Goal: Task Accomplishment & Management: Complete application form

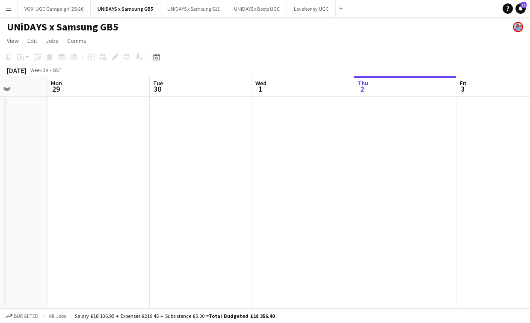
scroll to position [0, 260]
click at [308, 202] on app-date-cell at bounding box center [302, 202] width 102 height 211
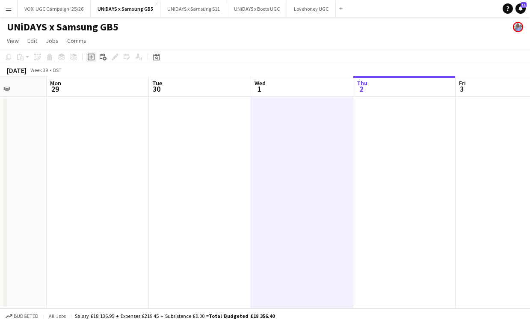
click at [93, 58] on icon "Add job" at bounding box center [91, 57] width 7 height 7
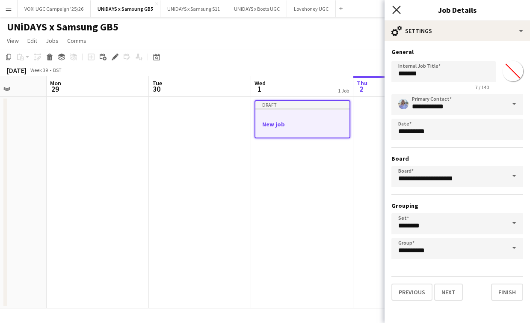
click at [399, 14] on icon "Close pop-in" at bounding box center [397, 10] width 8 height 8
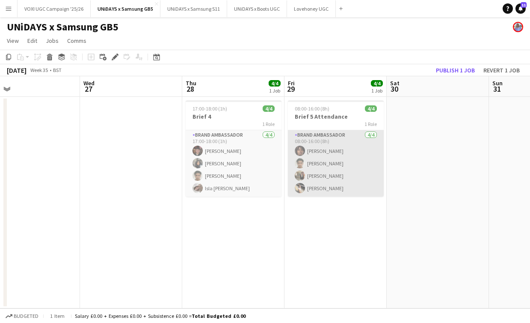
scroll to position [0, 249]
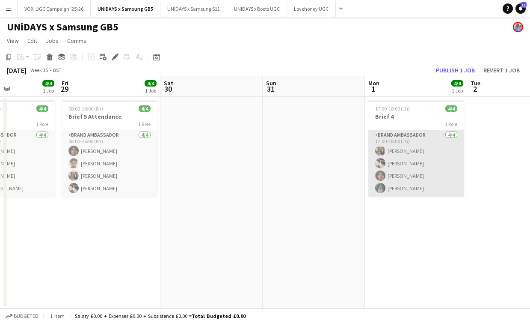
click at [399, 152] on app-card-role "Brand Ambassador [DATE] 17:00-18:00 (1h) [PERSON_NAME] [PERSON_NAME] [PERSON_NA…" at bounding box center [417, 163] width 96 height 66
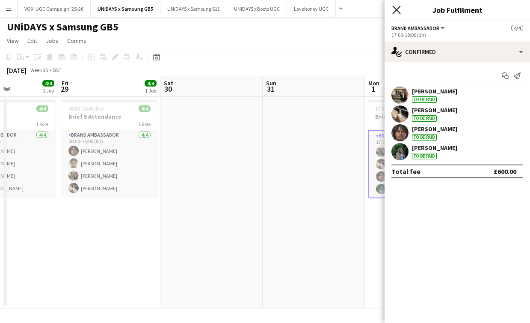
click at [399, 7] on icon "Close pop-in" at bounding box center [397, 10] width 8 height 8
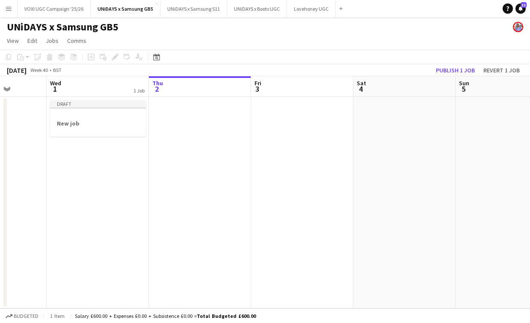
scroll to position [0, 263]
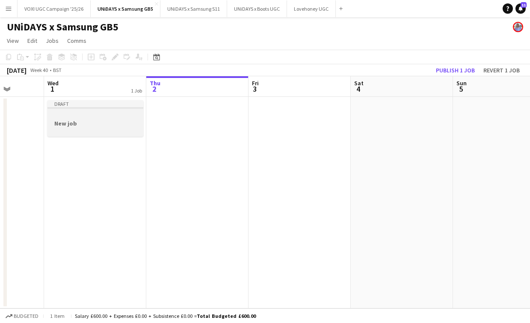
click at [119, 108] on div at bounding box center [96, 108] width 96 height 2
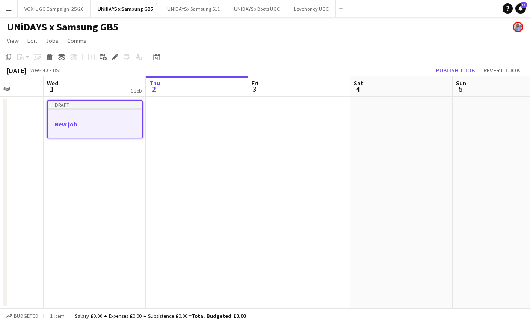
click at [111, 113] on div at bounding box center [95, 116] width 94 height 6
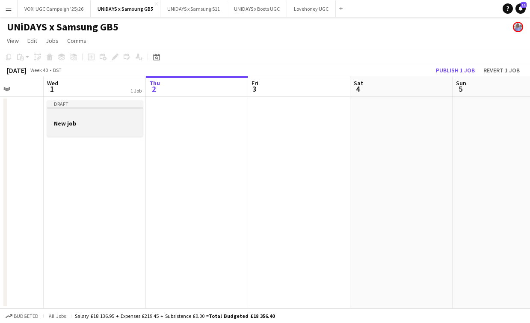
click at [111, 113] on div at bounding box center [95, 115] width 96 height 6
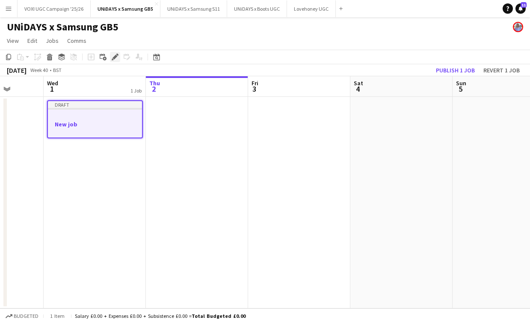
click at [115, 59] on icon "Edit" at bounding box center [115, 57] width 7 height 7
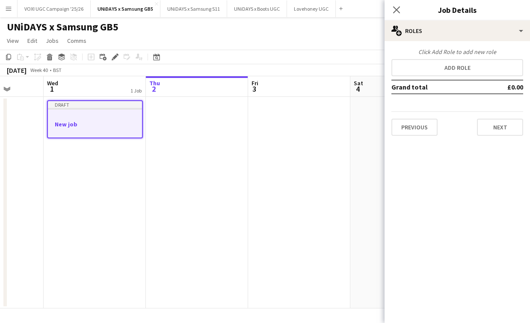
click at [418, 117] on div "Previous Next" at bounding box center [458, 123] width 132 height 24
click at [420, 128] on button "Previous" at bounding box center [415, 127] width 46 height 17
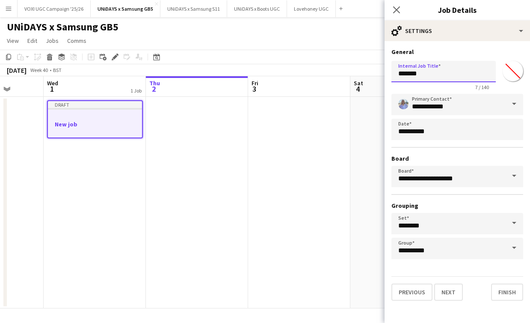
click at [424, 75] on input "*******" at bounding box center [444, 71] width 104 height 21
type input "*******"
click at [448, 289] on button "Next" at bounding box center [449, 291] width 29 height 17
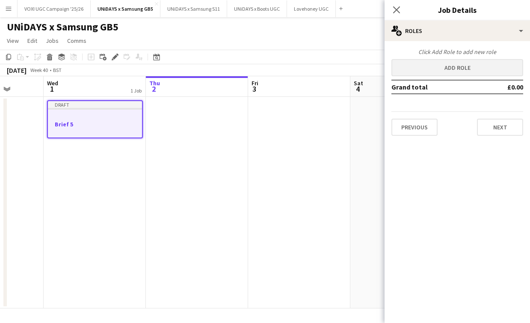
click at [454, 69] on button "Add role" at bounding box center [458, 67] width 132 height 17
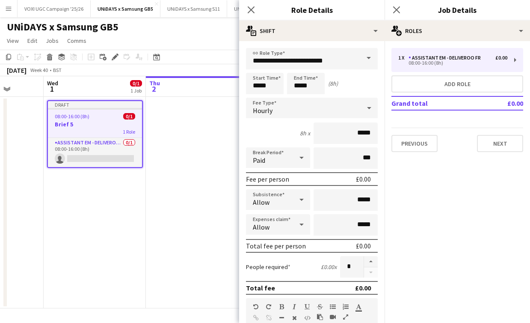
click at [371, 54] on span at bounding box center [369, 58] width 18 height 21
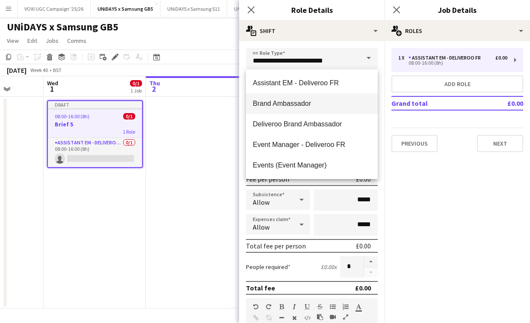
click at [334, 108] on mat-option "Brand Ambassador" at bounding box center [312, 103] width 132 height 21
type input "**********"
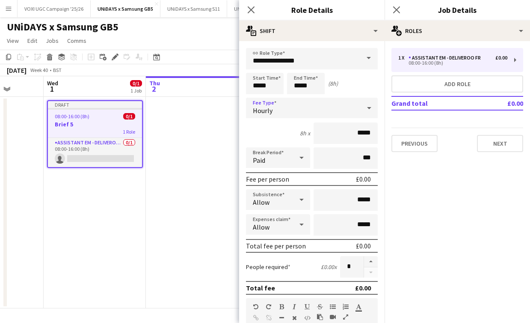
click at [333, 107] on div "Hourly" at bounding box center [303, 108] width 115 height 21
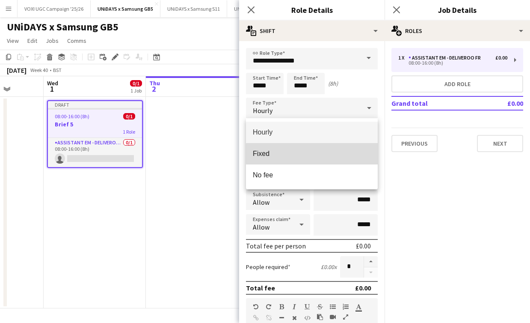
click at [326, 158] on mat-option "Fixed" at bounding box center [312, 153] width 132 height 21
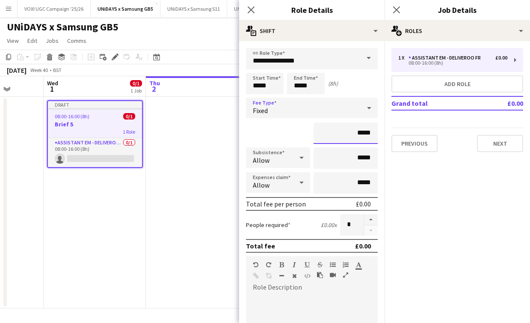
click at [345, 134] on input "*****" at bounding box center [346, 132] width 64 height 21
click at [365, 132] on input "*****" at bounding box center [346, 132] width 64 height 21
type input "****"
click at [297, 155] on icon at bounding box center [302, 157] width 10 height 17
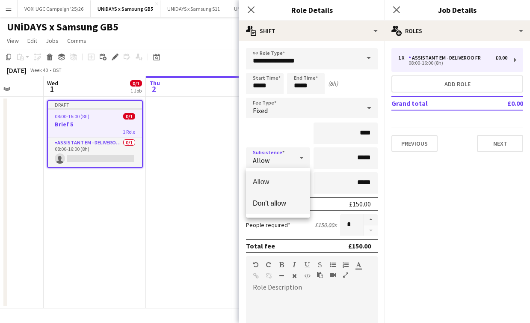
click at [297, 200] on span "Don't allow" at bounding box center [278, 203] width 51 height 8
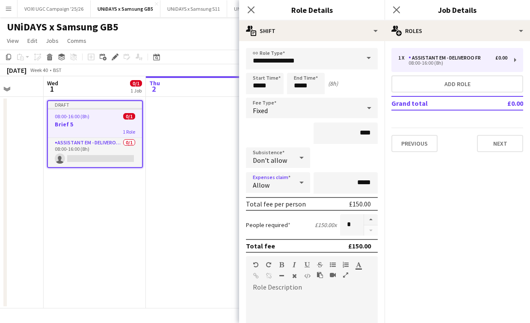
click at [292, 184] on div "Allow" at bounding box center [269, 182] width 47 height 21
click at [293, 237] on mat-option "Don't allow" at bounding box center [278, 227] width 64 height 21
click at [356, 219] on input "*" at bounding box center [352, 224] width 24 height 21
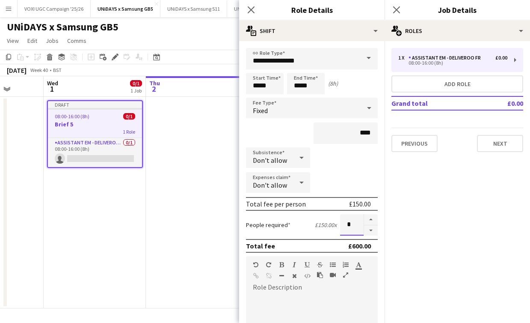
type input "*"
click at [420, 226] on mat-expansion-panel "pencil3 General details 1 x Assistant EM - Deliveroo FR £0.00 08:00-16:00 (8h) …" at bounding box center [458, 182] width 146 height 282
click at [500, 141] on button "Next" at bounding box center [500, 143] width 46 height 17
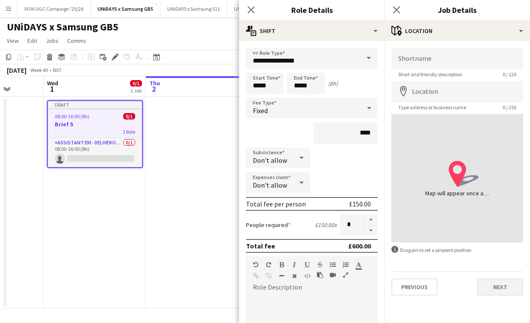
click at [494, 290] on button "Next" at bounding box center [500, 286] width 46 height 17
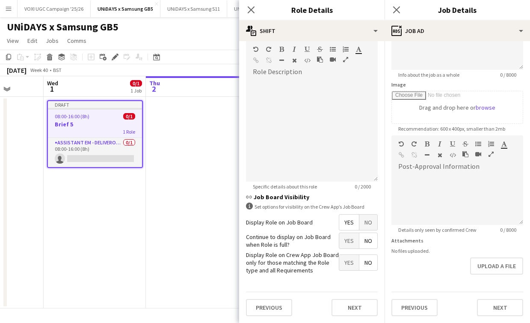
scroll to position [215, 0]
click at [367, 225] on span "No" at bounding box center [369, 222] width 18 height 15
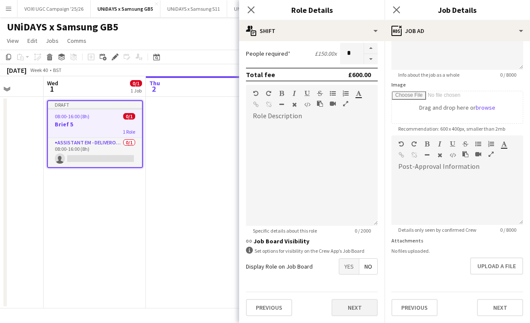
click at [345, 311] on button "Next" at bounding box center [355, 307] width 46 height 17
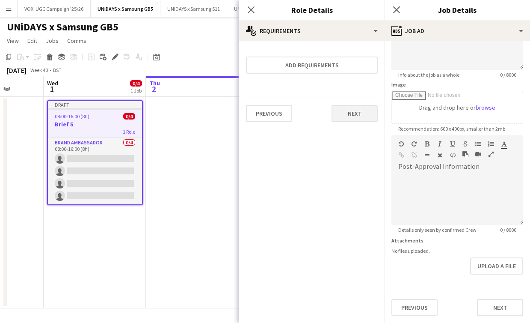
click at [352, 122] on button "Next" at bounding box center [355, 113] width 46 height 17
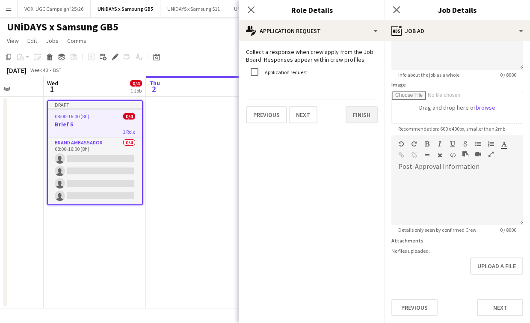
click at [352, 122] on button "Finish" at bounding box center [362, 114] width 32 height 17
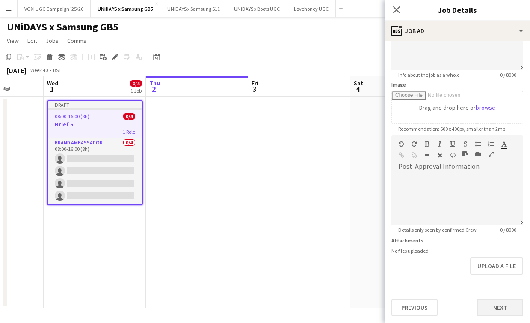
click at [486, 309] on button "Next" at bounding box center [500, 307] width 46 height 17
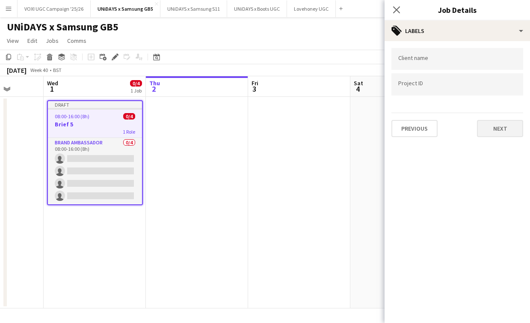
click at [510, 132] on button "Next" at bounding box center [500, 128] width 46 height 17
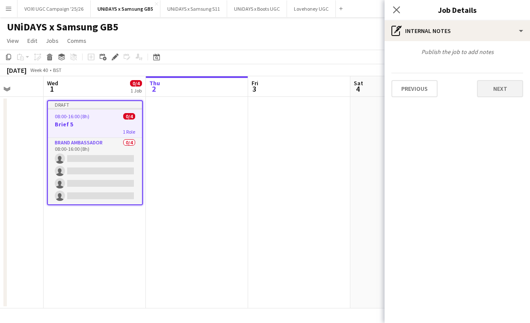
click at [502, 92] on button "Next" at bounding box center [500, 88] width 46 height 17
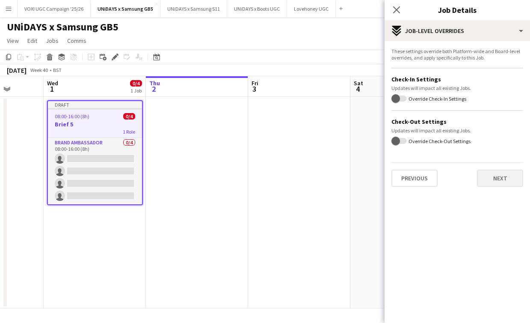
click at [503, 174] on button "Next" at bounding box center [500, 178] width 46 height 17
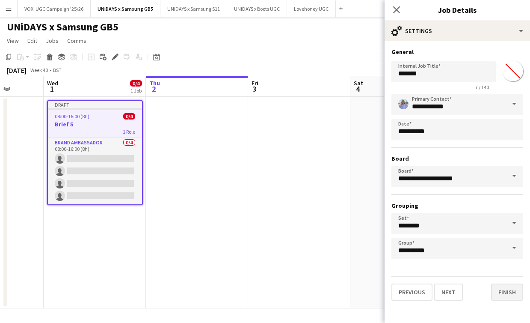
click at [504, 286] on button "Finish" at bounding box center [507, 291] width 32 height 17
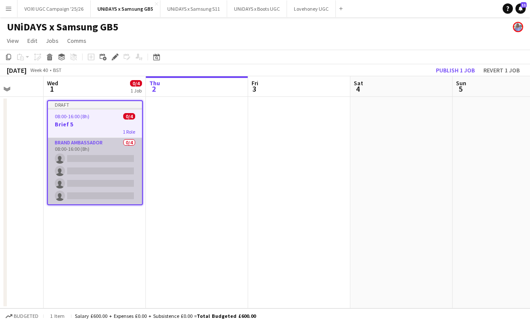
click at [106, 161] on app-card-role "Brand Ambassador 0/4 08:00-16:00 (8h) single-neutral-actions single-neutral-act…" at bounding box center [95, 171] width 94 height 66
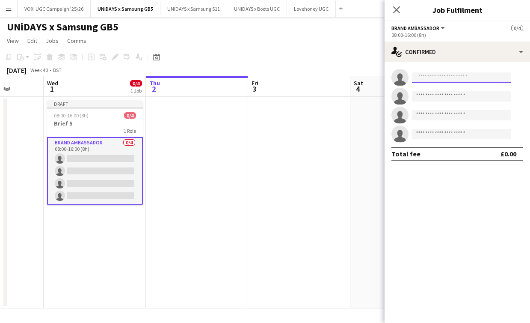
click at [433, 75] on input at bounding box center [461, 77] width 99 height 10
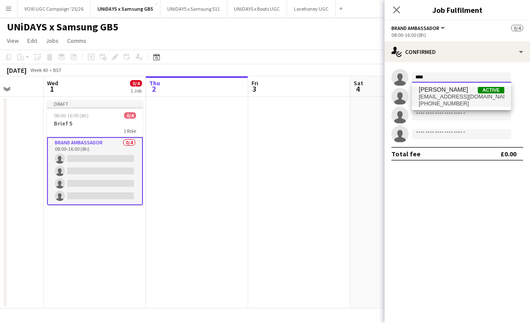
type input "****"
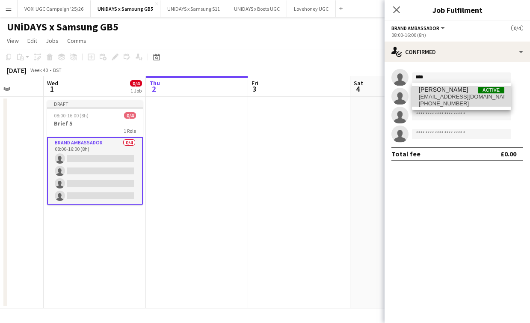
click at [441, 90] on span "[PERSON_NAME]" at bounding box center [443, 89] width 49 height 7
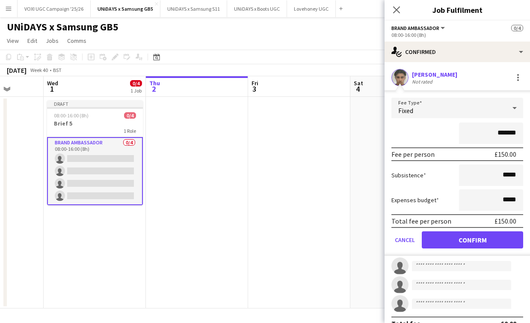
click at [468, 238] on button "Confirm" at bounding box center [472, 239] width 101 height 17
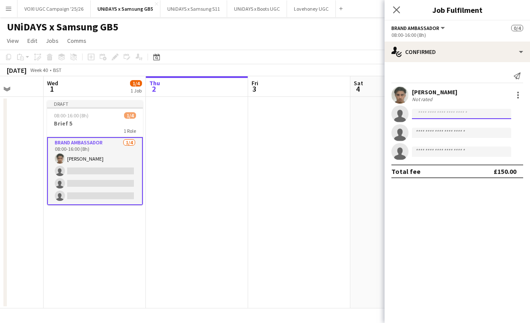
click at [435, 116] on input at bounding box center [461, 114] width 99 height 10
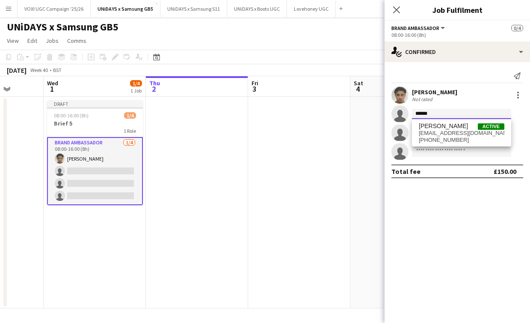
type input "******"
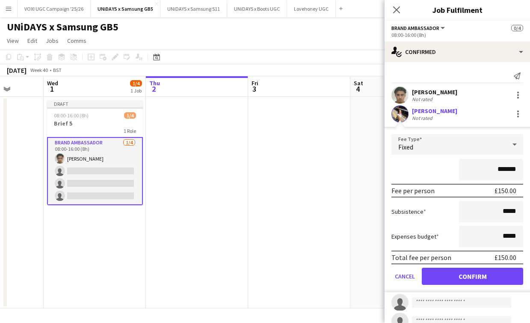
click at [482, 280] on button "Confirm" at bounding box center [472, 276] width 101 height 17
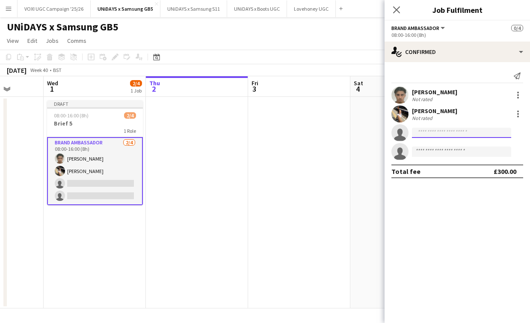
click at [436, 132] on input at bounding box center [461, 133] width 99 height 10
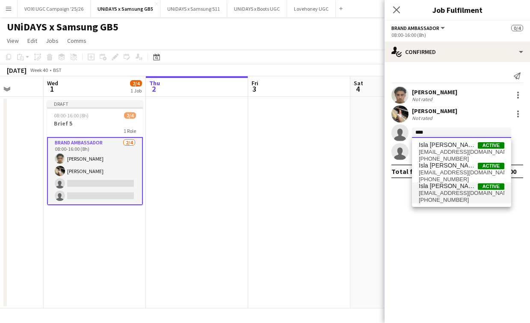
type input "****"
click at [451, 197] on span "[PHONE_NUMBER]" at bounding box center [462, 200] width 86 height 7
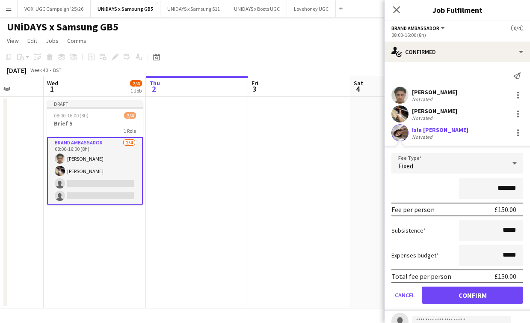
click at [471, 294] on button "Confirm" at bounding box center [472, 294] width 101 height 17
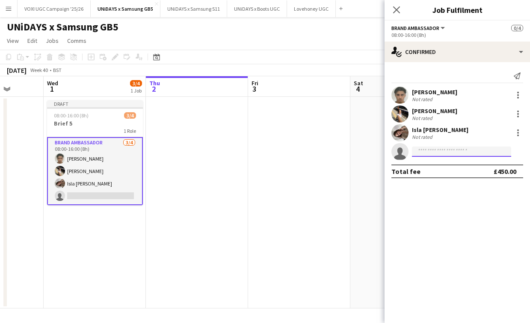
click at [434, 152] on input at bounding box center [461, 151] width 99 height 10
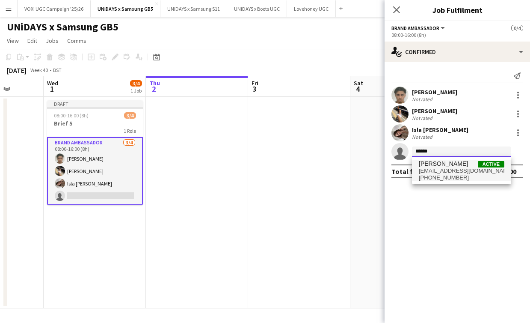
type input "******"
click at [440, 165] on span "[PERSON_NAME]" at bounding box center [443, 163] width 49 height 7
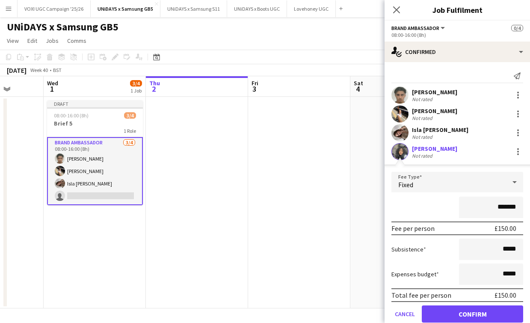
click at [470, 310] on button "Confirm" at bounding box center [472, 313] width 101 height 17
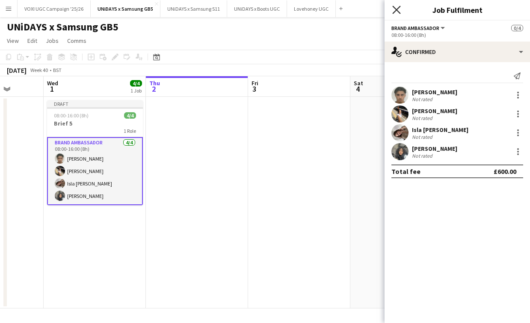
click at [400, 12] on icon at bounding box center [397, 10] width 8 height 8
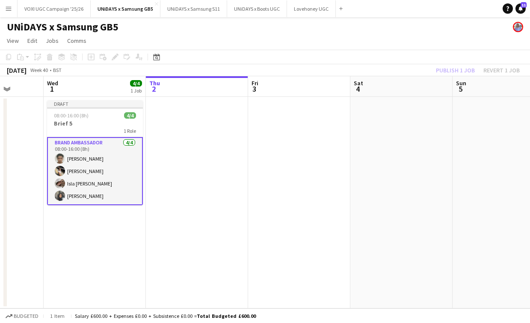
click at [444, 68] on div "Publish 1 job Revert 1 job" at bounding box center [478, 70] width 104 height 11
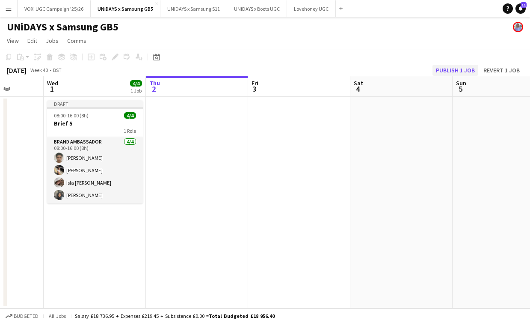
click at [467, 68] on button "Publish 1 job" at bounding box center [456, 70] width 46 height 11
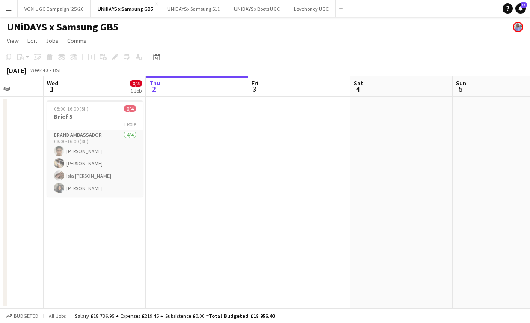
click at [200, 150] on app-date-cell at bounding box center [197, 202] width 102 height 211
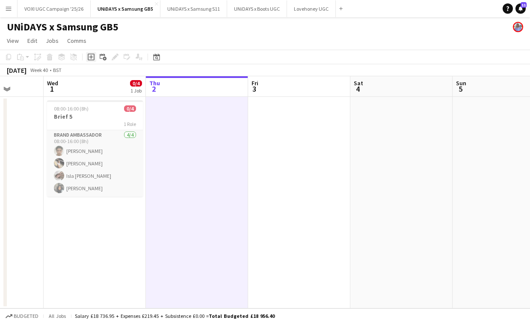
click at [89, 61] on div "Add job" at bounding box center [91, 57] width 10 height 10
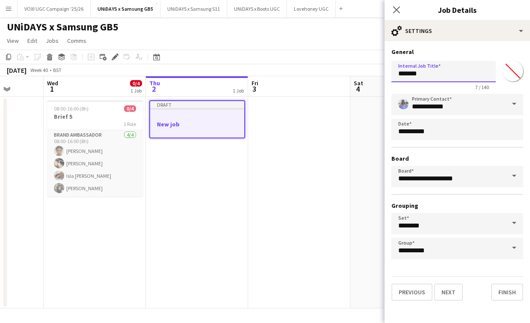
click at [406, 76] on input "*******" at bounding box center [444, 71] width 104 height 21
type input "*******"
click at [441, 297] on button "Next" at bounding box center [449, 291] width 29 height 17
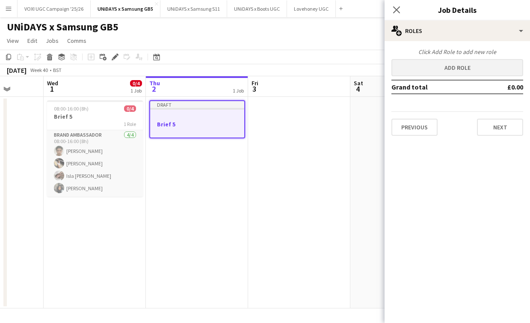
click at [467, 71] on button "Add role" at bounding box center [458, 67] width 132 height 17
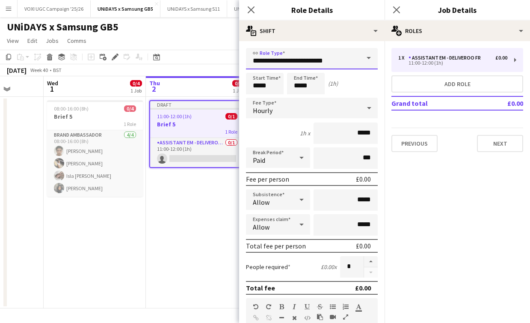
click at [340, 63] on input "**********" at bounding box center [312, 58] width 132 height 21
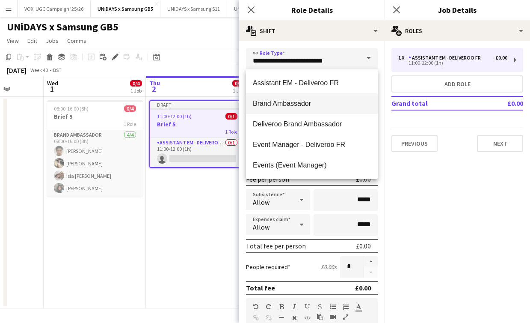
click at [328, 104] on span "Brand Ambassador" at bounding box center [312, 103] width 118 height 8
type input "**********"
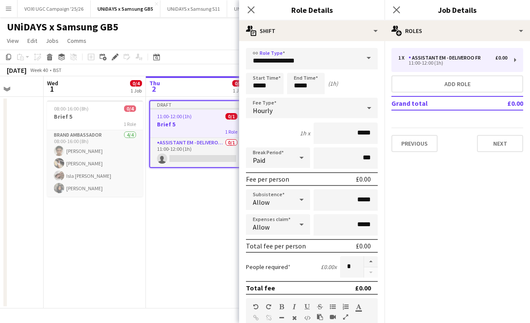
click at [339, 113] on div "Hourly" at bounding box center [303, 108] width 115 height 21
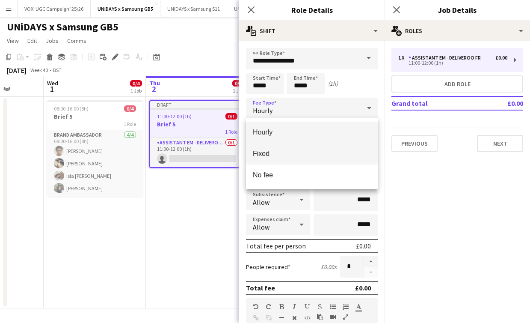
click at [334, 149] on span "Fixed" at bounding box center [312, 153] width 118 height 8
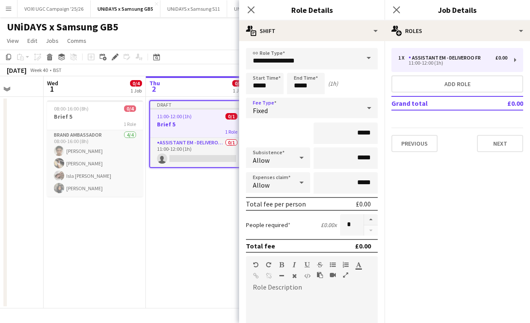
click at [296, 155] on div at bounding box center [301, 157] width 17 height 17
click at [298, 204] on span "Don't allow" at bounding box center [278, 203] width 51 height 8
click at [295, 182] on div at bounding box center [301, 182] width 17 height 17
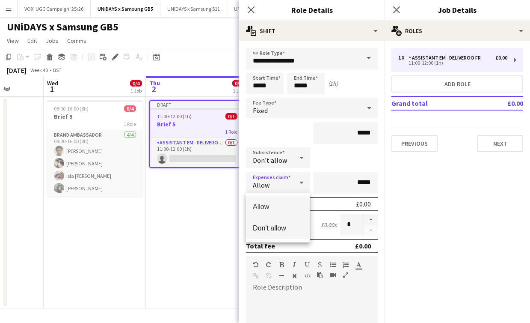
click at [296, 222] on mat-option "Don't allow" at bounding box center [278, 227] width 64 height 21
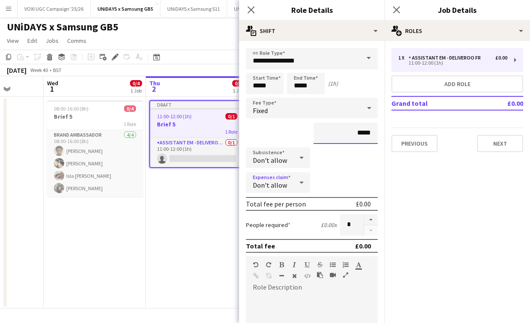
click at [368, 130] on input "*****" at bounding box center [346, 132] width 64 height 21
type input "****"
click at [364, 159] on div "Subsistence Don't allow" at bounding box center [312, 157] width 132 height 21
click at [370, 220] on button "button" at bounding box center [371, 219] width 14 height 11
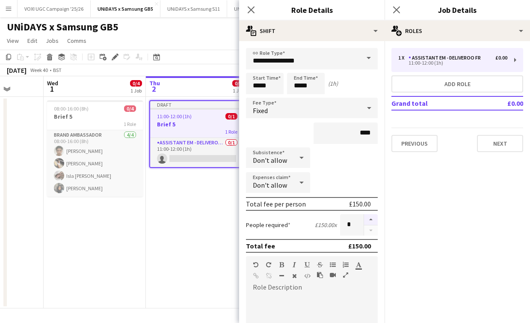
type input "*"
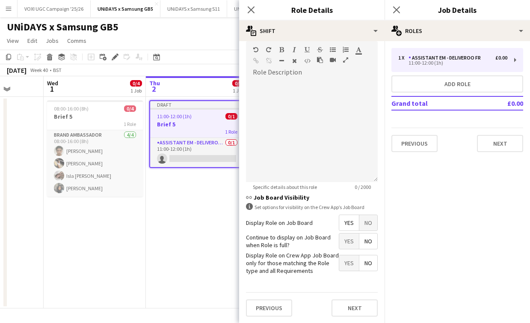
click at [365, 225] on span "No" at bounding box center [369, 222] width 18 height 15
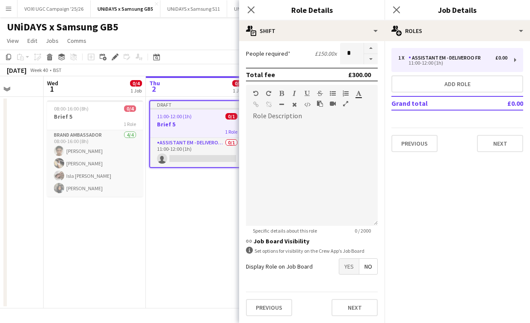
scroll to position [171, 0]
click at [358, 304] on button "Next" at bounding box center [355, 307] width 46 height 17
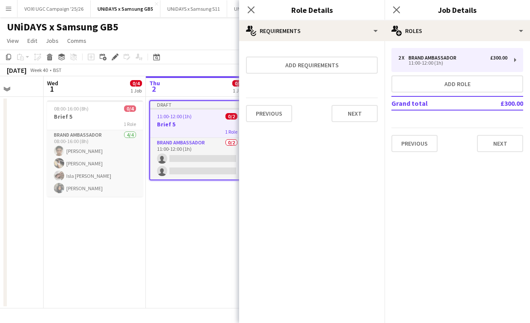
scroll to position [0, 0]
click at [352, 112] on button "Next" at bounding box center [355, 113] width 46 height 17
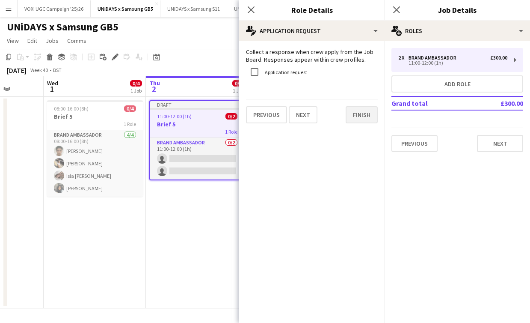
click at [352, 112] on button "Finish" at bounding box center [362, 114] width 32 height 17
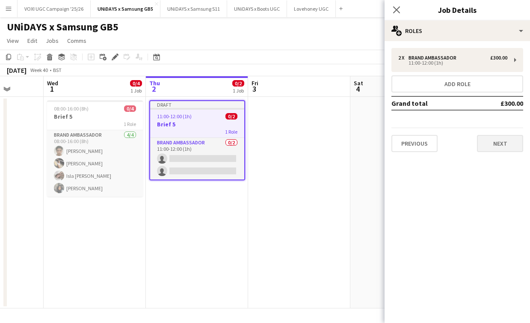
click at [491, 142] on button "Next" at bounding box center [500, 143] width 46 height 17
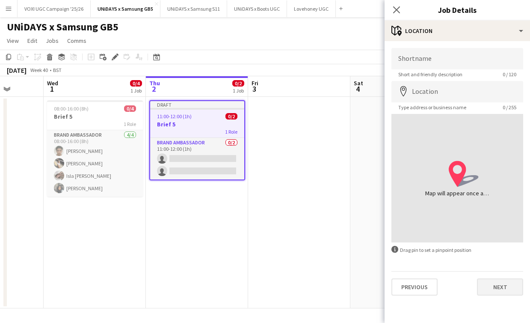
click at [501, 288] on button "Next" at bounding box center [500, 286] width 46 height 17
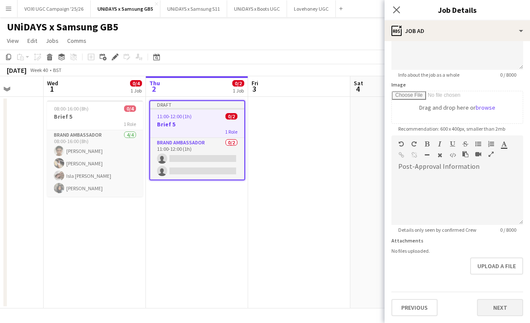
scroll to position [101, 0]
click at [507, 305] on button "Next" at bounding box center [500, 307] width 46 height 17
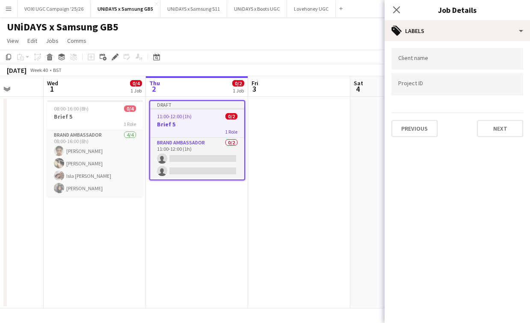
scroll to position [0, 0]
click at [499, 133] on button "Next" at bounding box center [500, 128] width 46 height 17
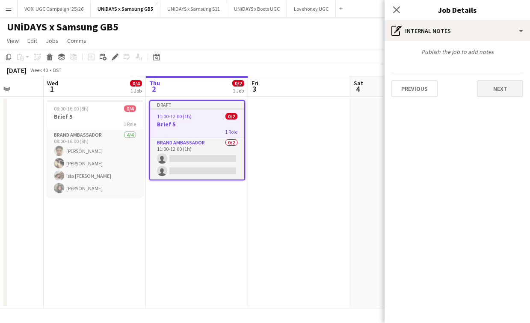
click at [497, 92] on button "Next" at bounding box center [500, 88] width 46 height 17
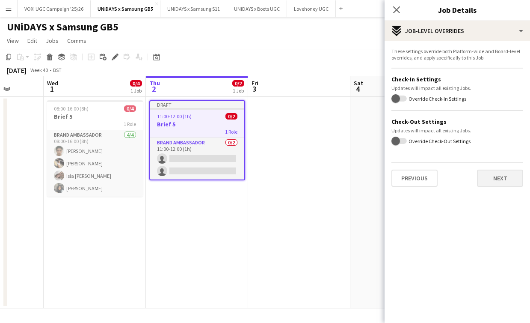
click at [495, 177] on button "Next" at bounding box center [500, 178] width 46 height 17
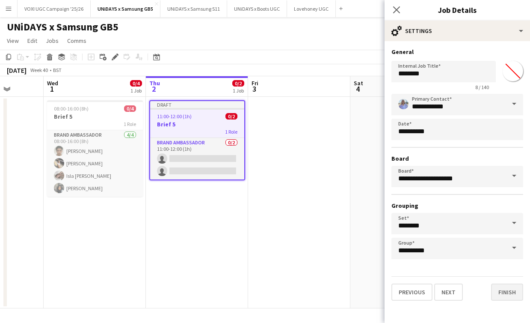
click at [511, 292] on button "Finish" at bounding box center [507, 291] width 32 height 17
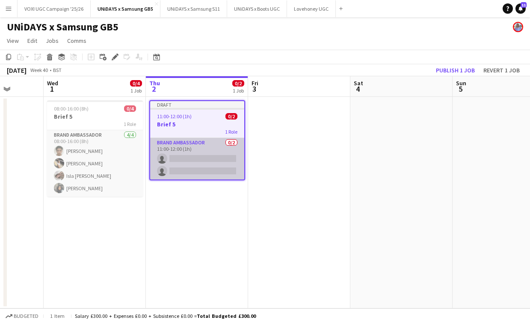
click at [206, 156] on app-card-role "Brand Ambassador 0/2 11:00-12:00 (1h) single-neutral-actions single-neutral-act…" at bounding box center [197, 159] width 94 height 42
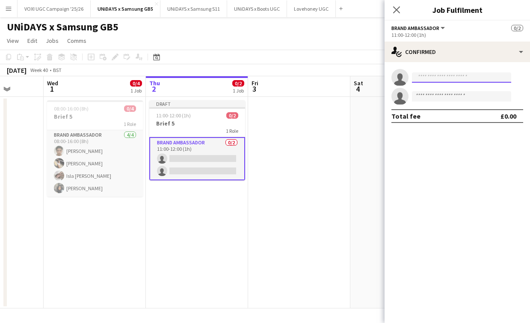
click at [423, 79] on input at bounding box center [461, 77] width 99 height 10
type input "*"
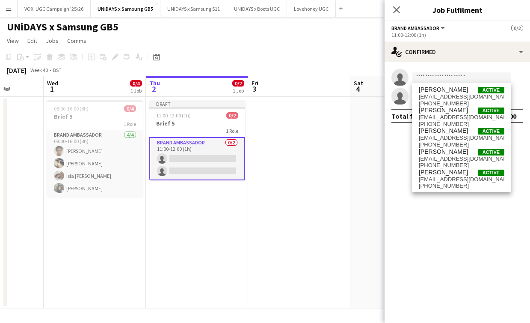
click at [323, 130] on app-date-cell at bounding box center [299, 202] width 102 height 211
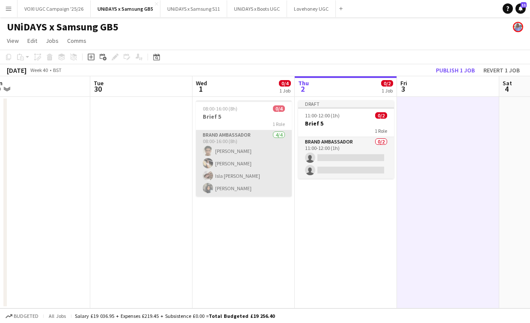
scroll to position [0, 319]
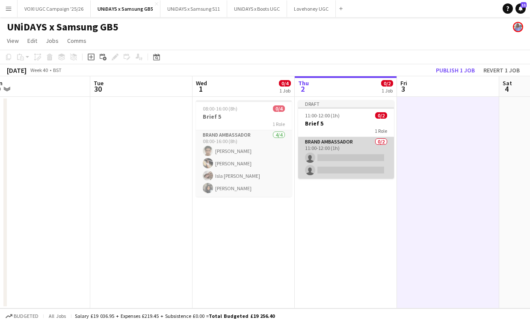
click at [328, 162] on app-card-role "Brand Ambassador 0/2 11:00-12:00 (1h) single-neutral-actions single-neutral-act…" at bounding box center [346, 158] width 96 height 42
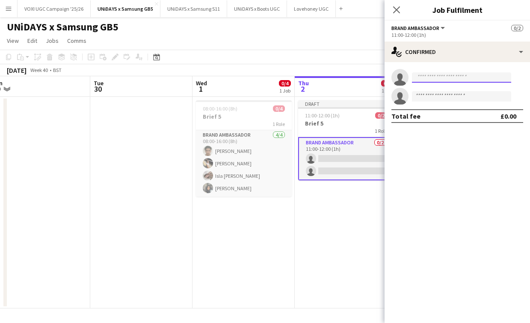
click at [430, 76] on input at bounding box center [461, 77] width 99 height 10
type input "*"
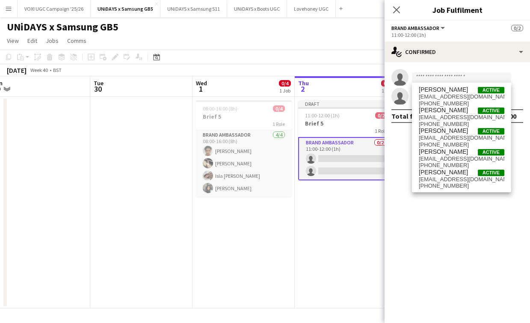
click at [351, 278] on app-date-cell "Draft 11:00-12:00 (1h) 0/2 Brief 5 1 Role Brand Ambassador 0/2 11:00-12:00 (1h)…" at bounding box center [346, 202] width 102 height 211
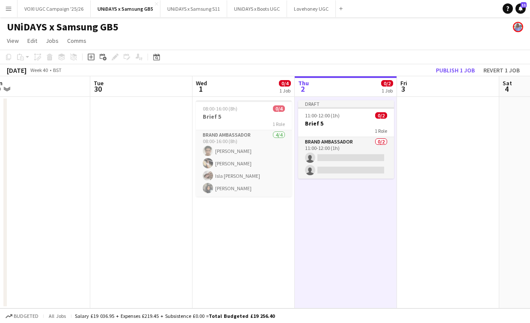
click at [6, 10] on app-icon "Menu" at bounding box center [8, 8] width 7 height 7
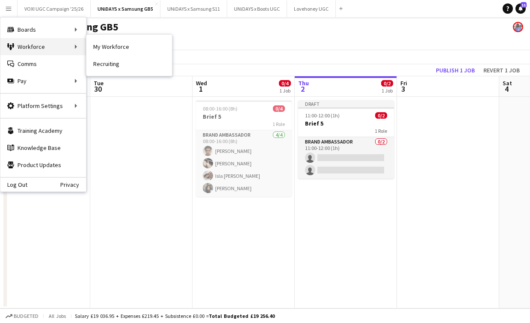
click at [35, 45] on div "Workforce Workforce" at bounding box center [43, 46] width 86 height 17
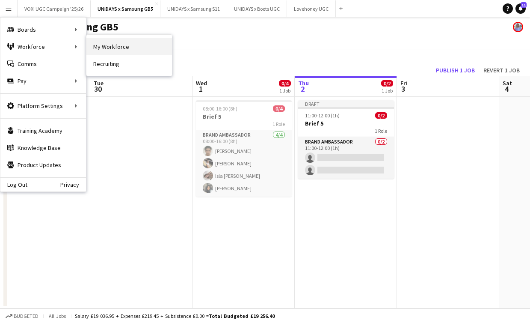
click at [97, 43] on link "My Workforce" at bounding box center [129, 46] width 86 height 17
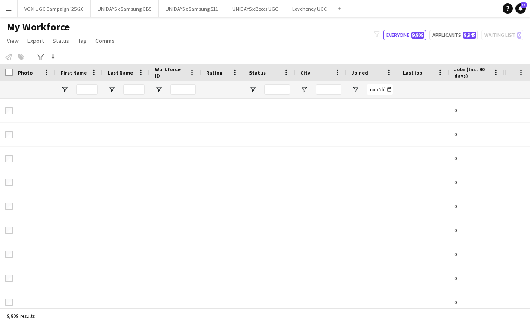
type input "***"
type input "**********"
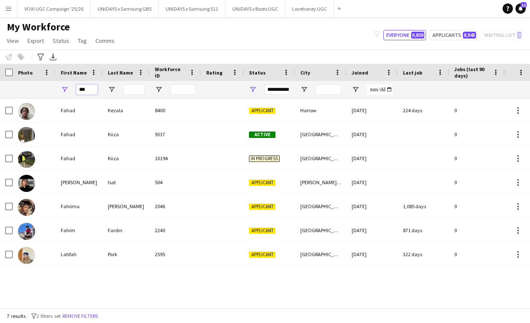
click at [90, 89] on input "***" at bounding box center [86, 89] width 21 height 10
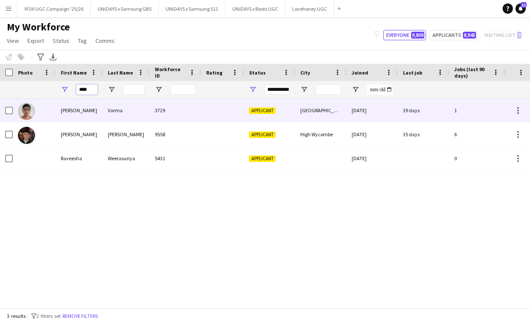
type input "****"
click at [25, 137] on img at bounding box center [26, 135] width 17 height 17
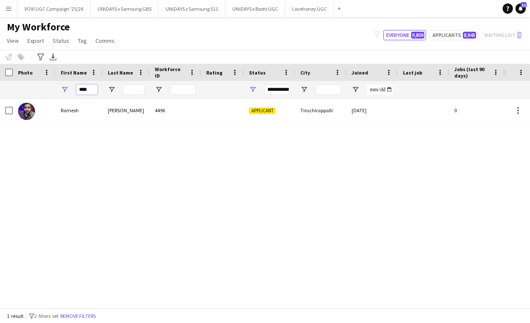
click at [90, 92] on input "****" at bounding box center [86, 89] width 21 height 10
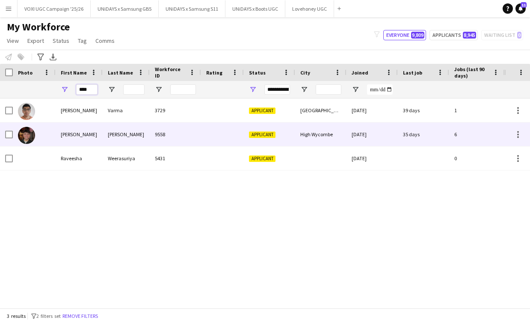
type input "****"
click at [71, 139] on div "[PERSON_NAME]" at bounding box center [79, 134] width 47 height 24
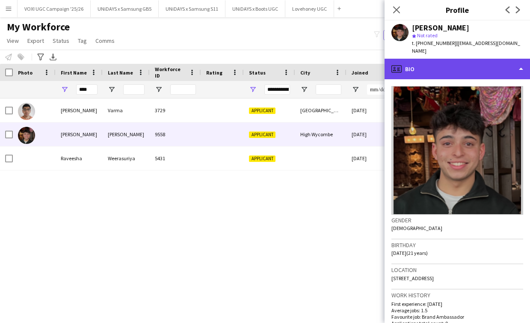
click at [483, 63] on div "profile Bio" at bounding box center [458, 69] width 146 height 21
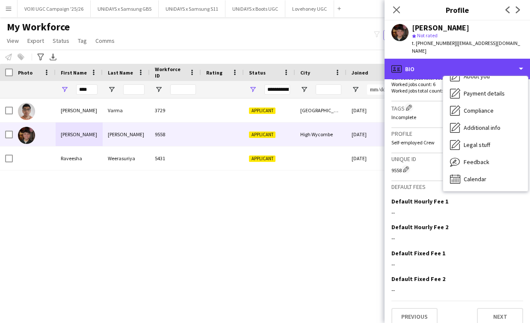
scroll to position [258, 0]
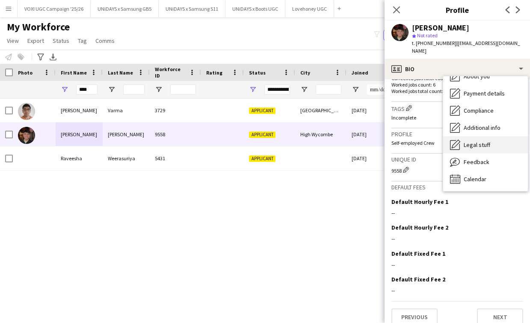
click at [492, 139] on div "Legal stuff Legal stuff" at bounding box center [486, 144] width 85 height 17
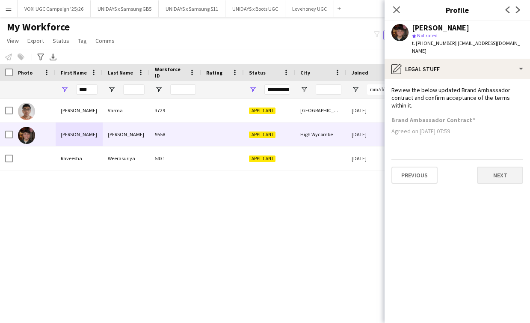
click at [510, 167] on button "Next" at bounding box center [500, 175] width 46 height 17
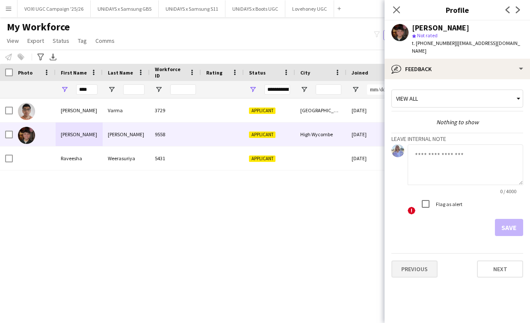
click at [422, 261] on button "Previous" at bounding box center [415, 268] width 46 height 17
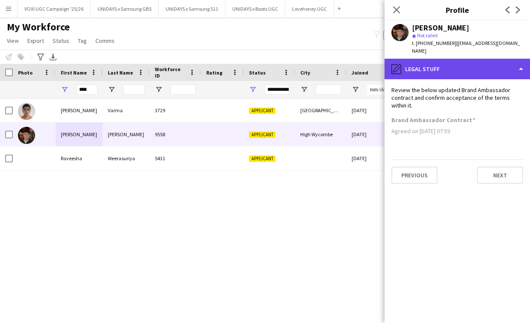
click at [518, 62] on div "pencil4 Legal stuff" at bounding box center [458, 69] width 146 height 21
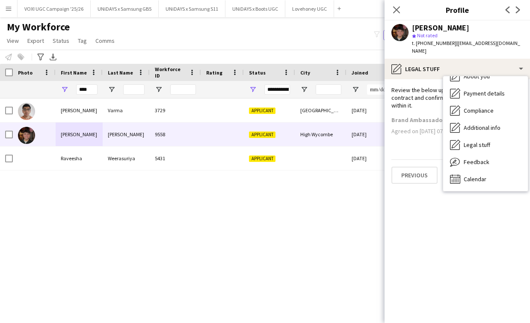
click at [399, 244] on app-section-data-types "Review the below updated Brand Ambassador contract and confirm acceptance of th…" at bounding box center [458, 201] width 146 height 244
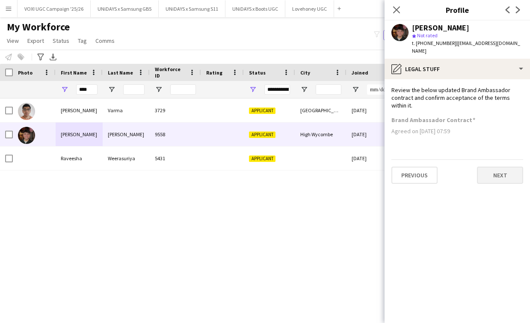
click at [491, 167] on button "Next" at bounding box center [500, 175] width 46 height 17
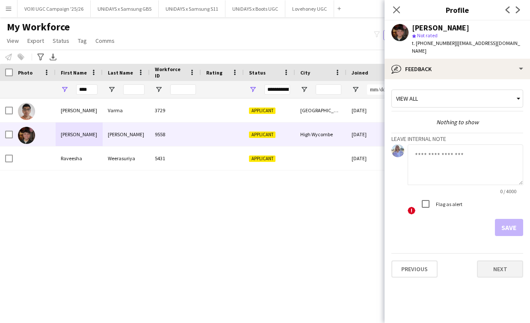
click at [492, 260] on button "Next" at bounding box center [500, 268] width 46 height 17
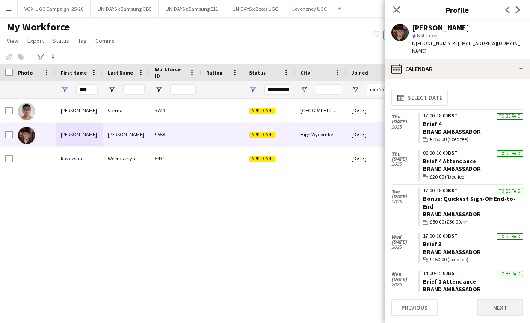
click at [497, 310] on button "Next" at bounding box center [500, 307] width 46 height 17
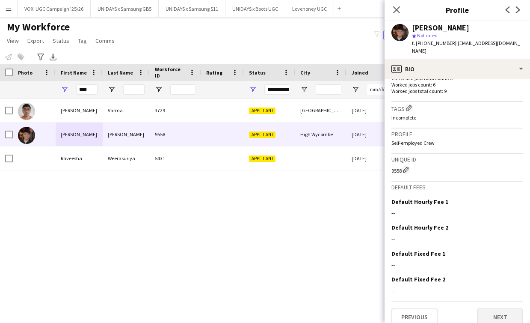
click at [500, 312] on button "Next" at bounding box center [500, 316] width 46 height 17
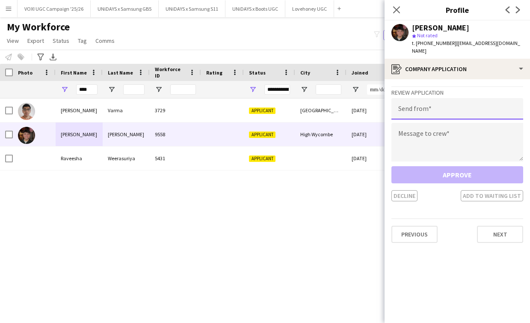
click at [432, 98] on input "email" at bounding box center [458, 108] width 132 height 21
paste input "**********"
type input "**********"
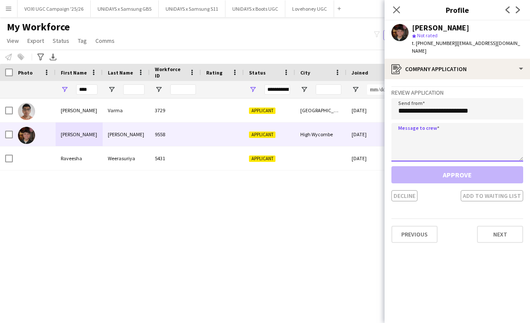
click at [430, 130] on textarea at bounding box center [458, 142] width 132 height 39
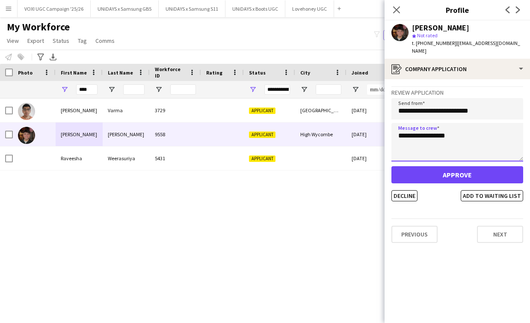
type textarea "**********"
click at [451, 166] on button "Approve" at bounding box center [458, 174] width 132 height 17
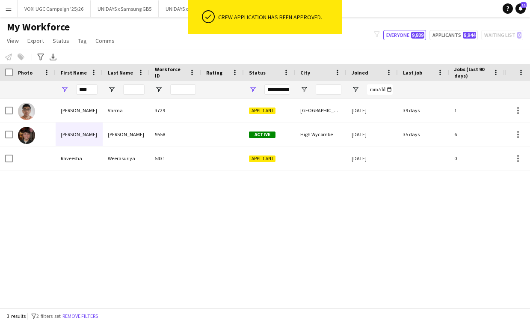
click at [346, 234] on div "[PERSON_NAME] 3729 Applicant Leeds [DATE] 39 days 1 [EMAIL_ADDRESS][DOMAIN_NAME…" at bounding box center [252, 202] width 505 height 209
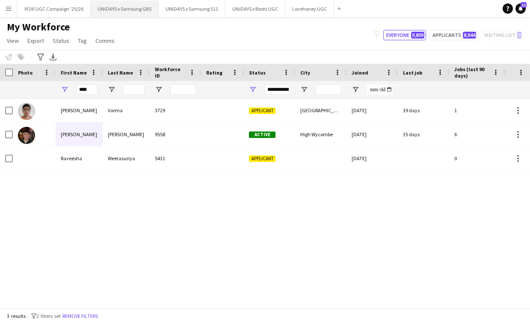
click at [126, 10] on button "UNiDAYS x Samsung GB5 Close" at bounding box center [125, 8] width 68 height 17
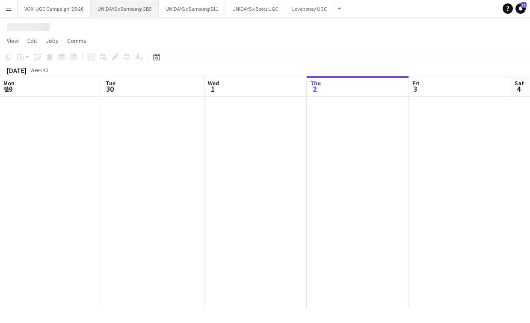
scroll to position [0, 205]
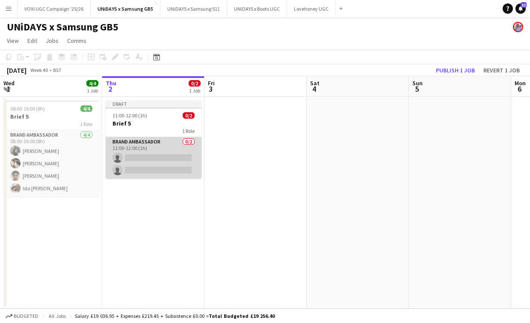
click at [168, 156] on app-card-role "Brand Ambassador 0/2 11:00-12:00 (1h) single-neutral-actions single-neutral-act…" at bounding box center [154, 158] width 96 height 42
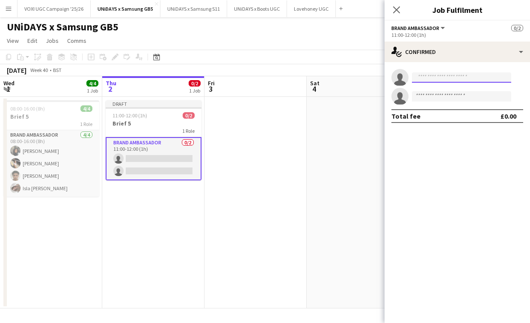
click at [436, 79] on input at bounding box center [461, 77] width 99 height 10
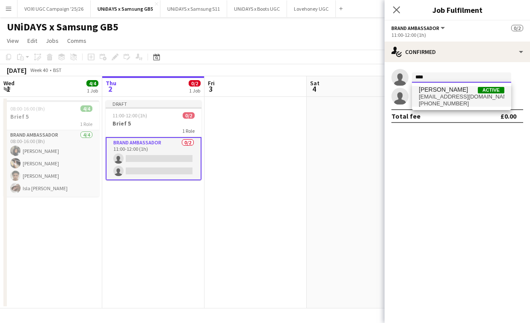
type input "****"
click at [447, 95] on span "[EMAIL_ADDRESS][DOMAIN_NAME]" at bounding box center [462, 96] width 86 height 7
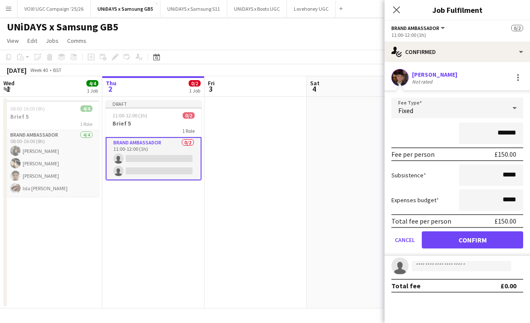
click at [450, 239] on button "Confirm" at bounding box center [472, 239] width 101 height 17
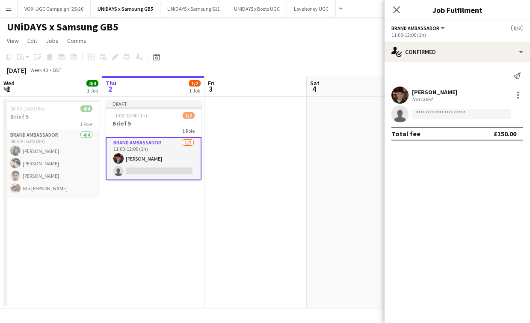
click at [172, 219] on app-date-cell "Draft 11:00-12:00 (1h) 1/2 Brief 5 1 Role Brand Ambassador [DATE] 11:00-12:00 (…" at bounding box center [153, 202] width 102 height 211
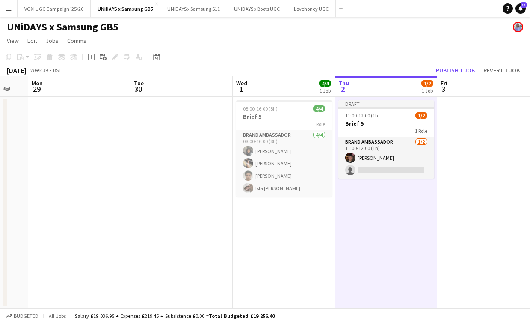
scroll to position [0, 390]
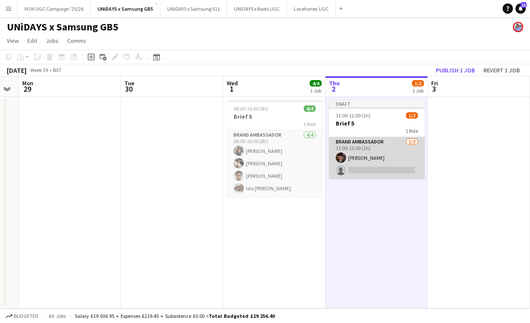
click at [378, 169] on app-card-role "Brand Ambassador [DATE] 11:00-12:00 (1h) [PERSON_NAME] single-neutral-actions" at bounding box center [377, 158] width 96 height 42
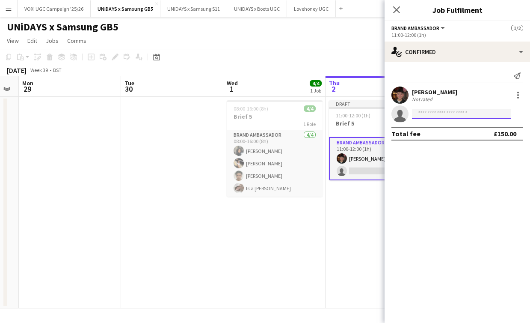
click at [421, 119] on input at bounding box center [461, 114] width 99 height 10
type input "******"
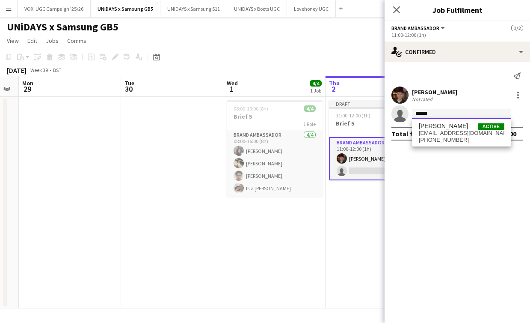
drag, startPoint x: 440, startPoint y: 113, endPoint x: 412, endPoint y: 113, distance: 28.3
click at [412, 113] on form "******" at bounding box center [466, 114] width 115 height 11
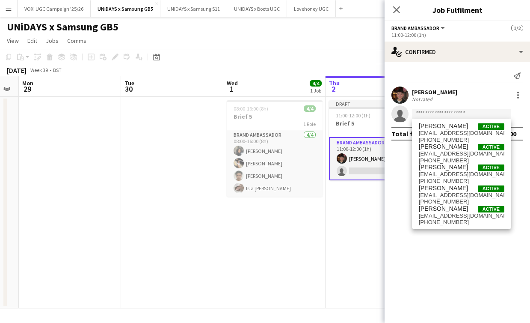
click at [134, 249] on app-date-cell at bounding box center [172, 202] width 102 height 211
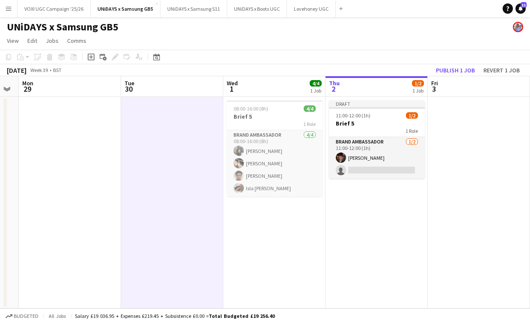
scroll to position [0, 385]
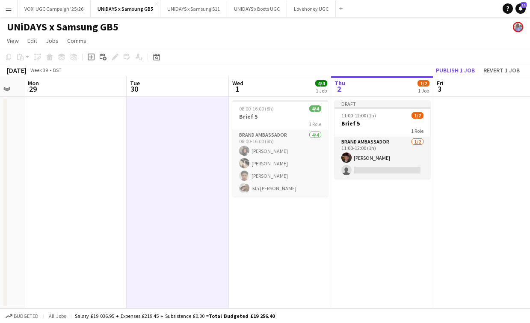
click at [12, 8] on button "Menu" at bounding box center [8, 8] width 17 height 17
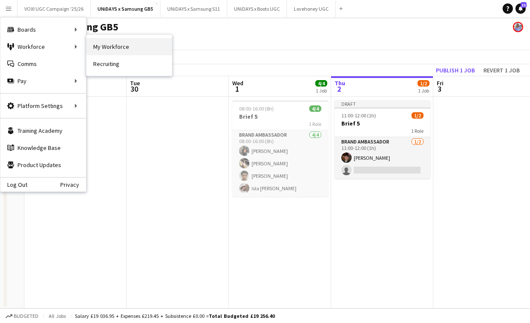
click at [103, 47] on link "My Workforce" at bounding box center [129, 46] width 86 height 17
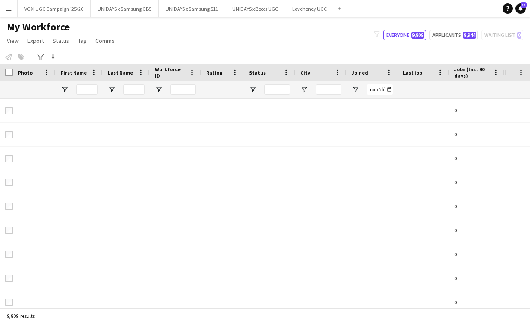
type input "****"
type input "**********"
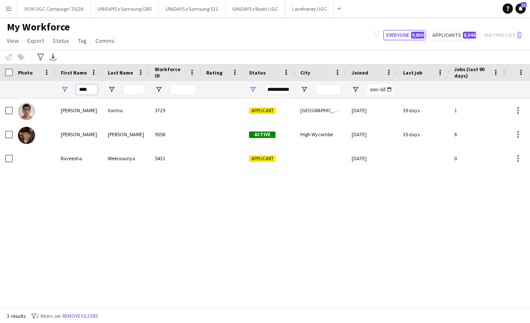
click at [77, 90] on input "****" at bounding box center [86, 89] width 21 height 10
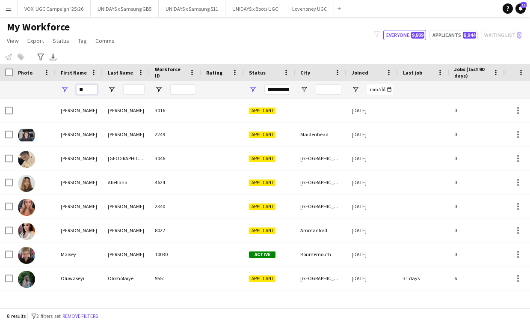
type input "*"
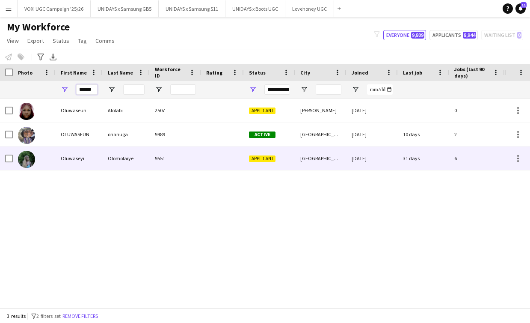
type input "******"
click at [35, 160] on div at bounding box center [34, 158] width 43 height 24
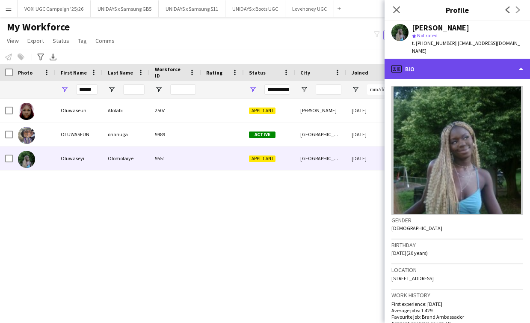
click at [494, 61] on div "profile Bio" at bounding box center [458, 69] width 146 height 21
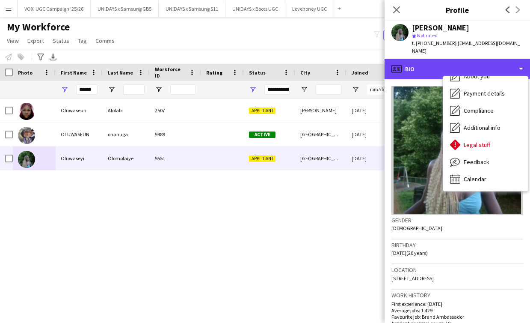
scroll to position [46, 0]
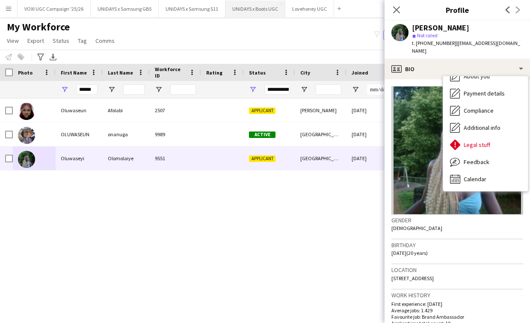
click at [258, 6] on button "UNiDAYS x Boots UGC Close" at bounding box center [256, 8] width 60 height 17
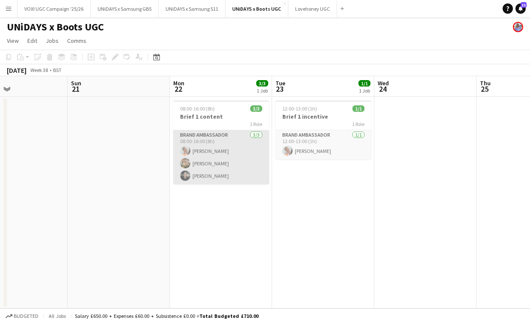
scroll to position [0, 239]
click at [231, 168] on app-card-role "Brand Ambassador [DATE] 08:00-16:00 (8h) [PERSON_NAME] [PERSON_NAME] [PERSON_NA…" at bounding box center [222, 157] width 96 height 54
